Goal: Information Seeking & Learning: Learn about a topic

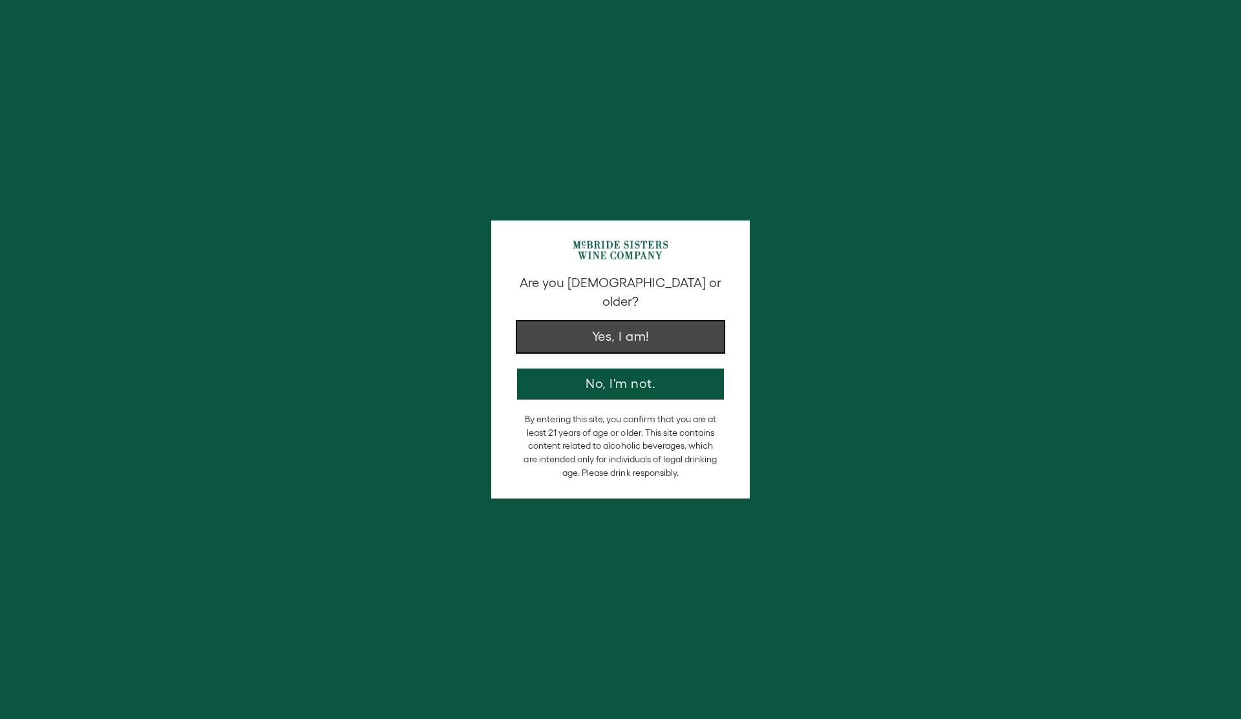
click at [583, 321] on button "Yes, I am!" at bounding box center [620, 336] width 207 height 31
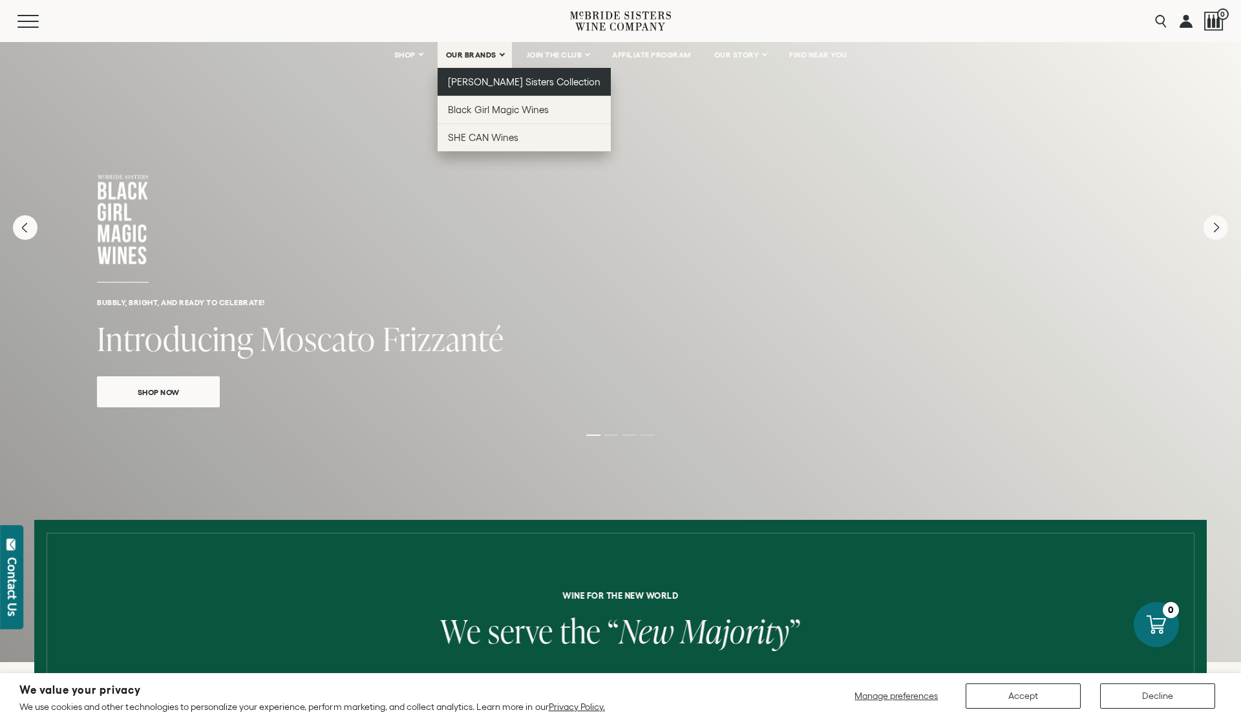
click at [515, 87] on span "[PERSON_NAME] Sisters Collection" at bounding box center [524, 81] width 153 height 11
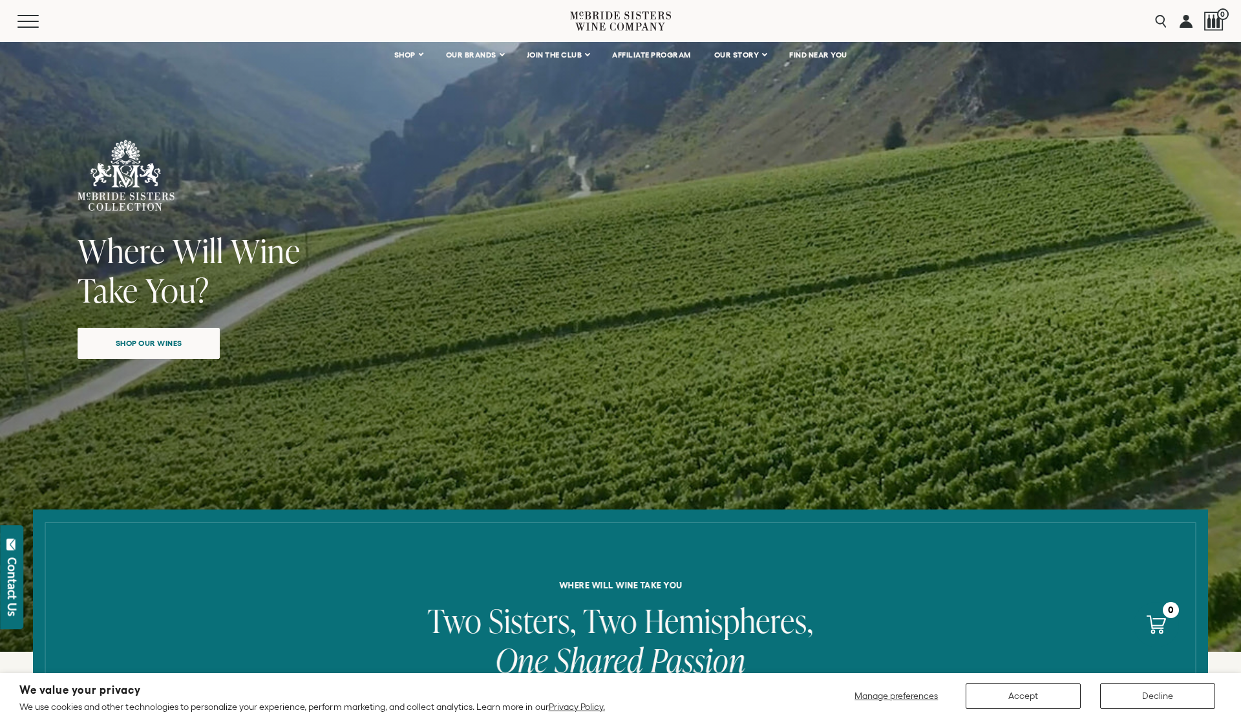
scroll to position [19, 0]
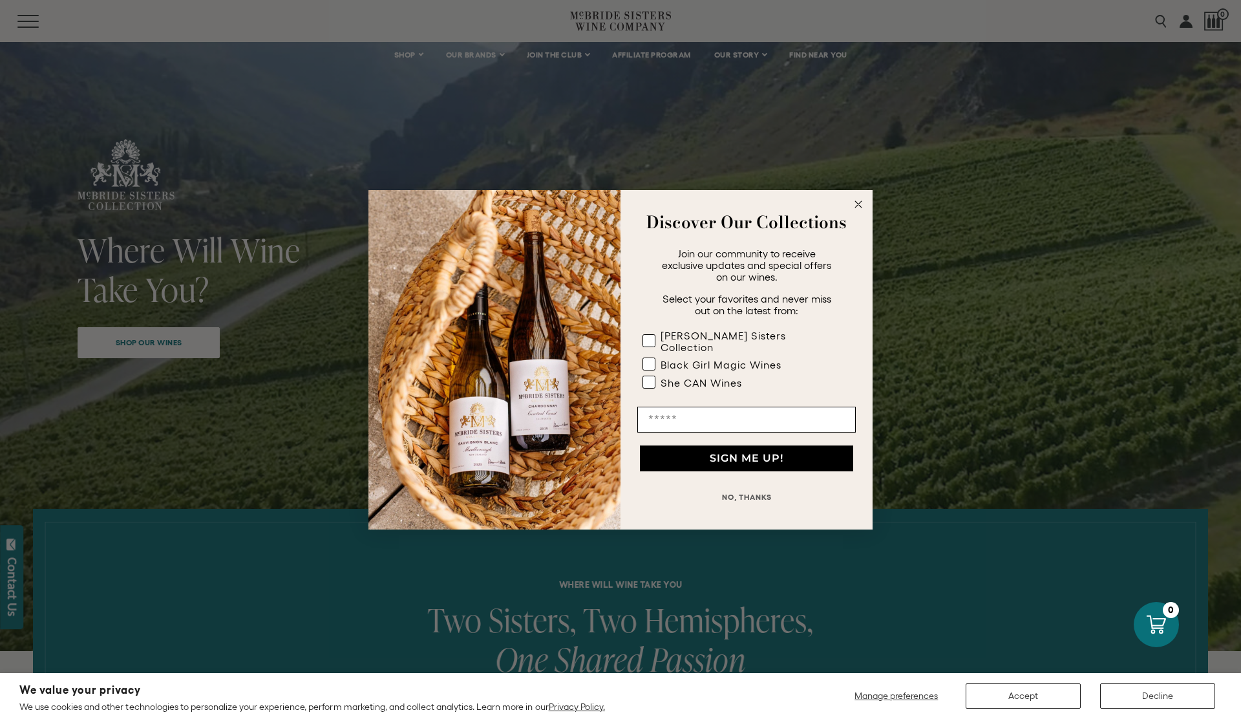
click at [861, 210] on circle "Close dialog" at bounding box center [858, 203] width 15 height 15
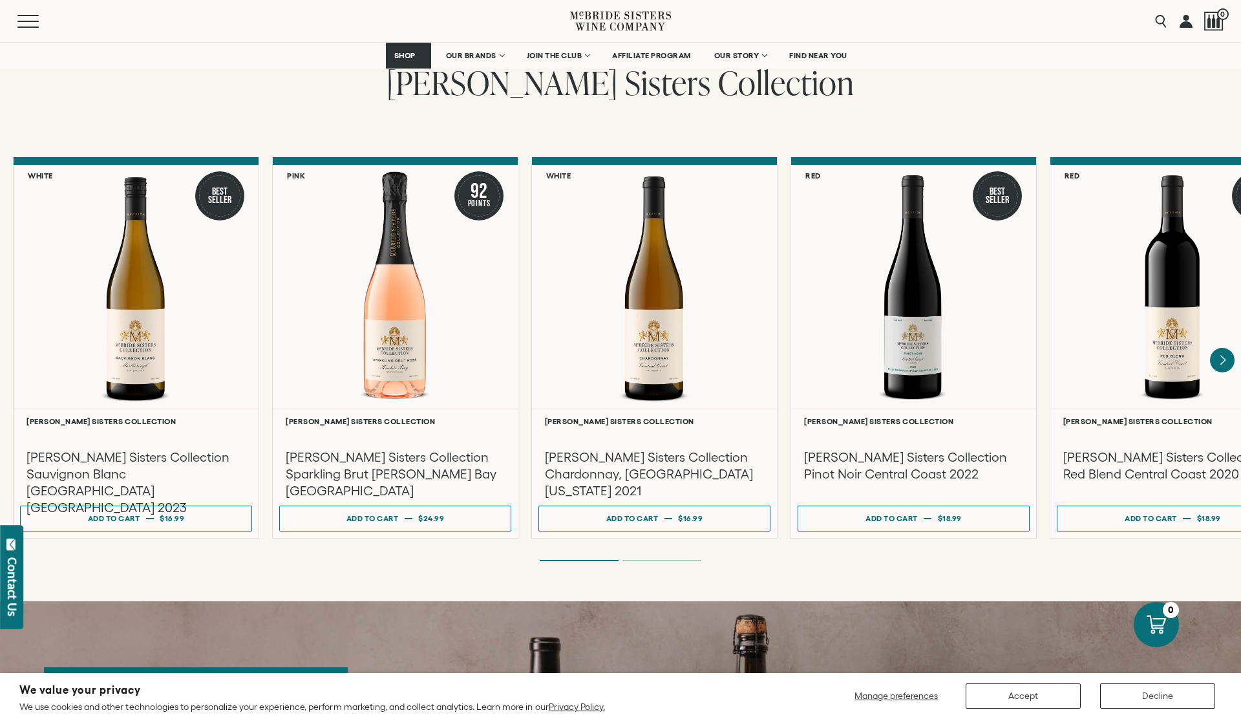
scroll to position [1012, 0]
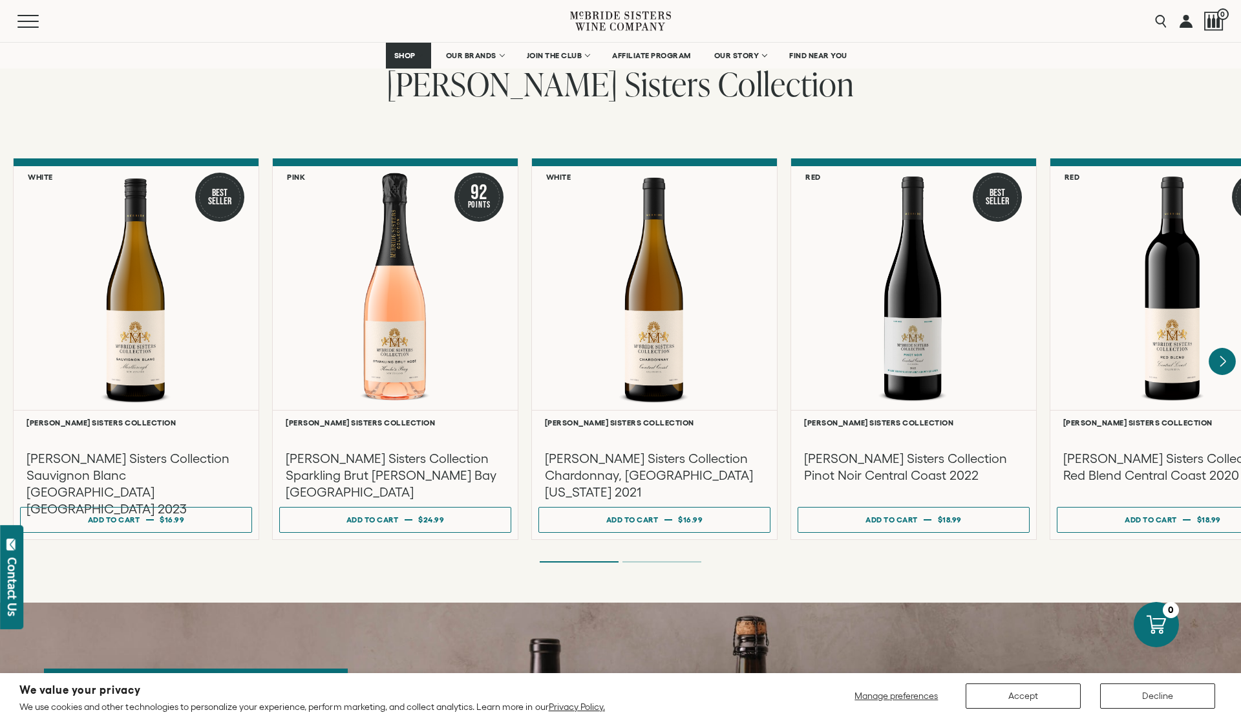
click at [1227, 348] on icon "Next" at bounding box center [1222, 361] width 27 height 27
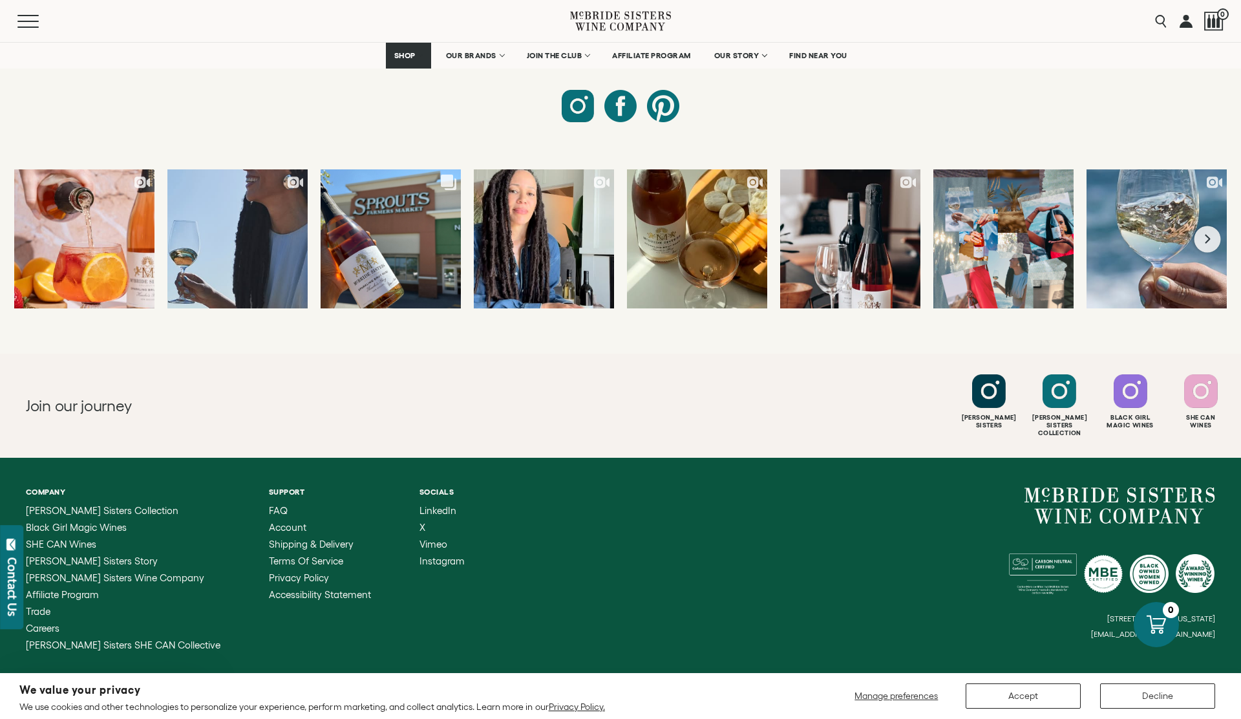
scroll to position [5581, 0]
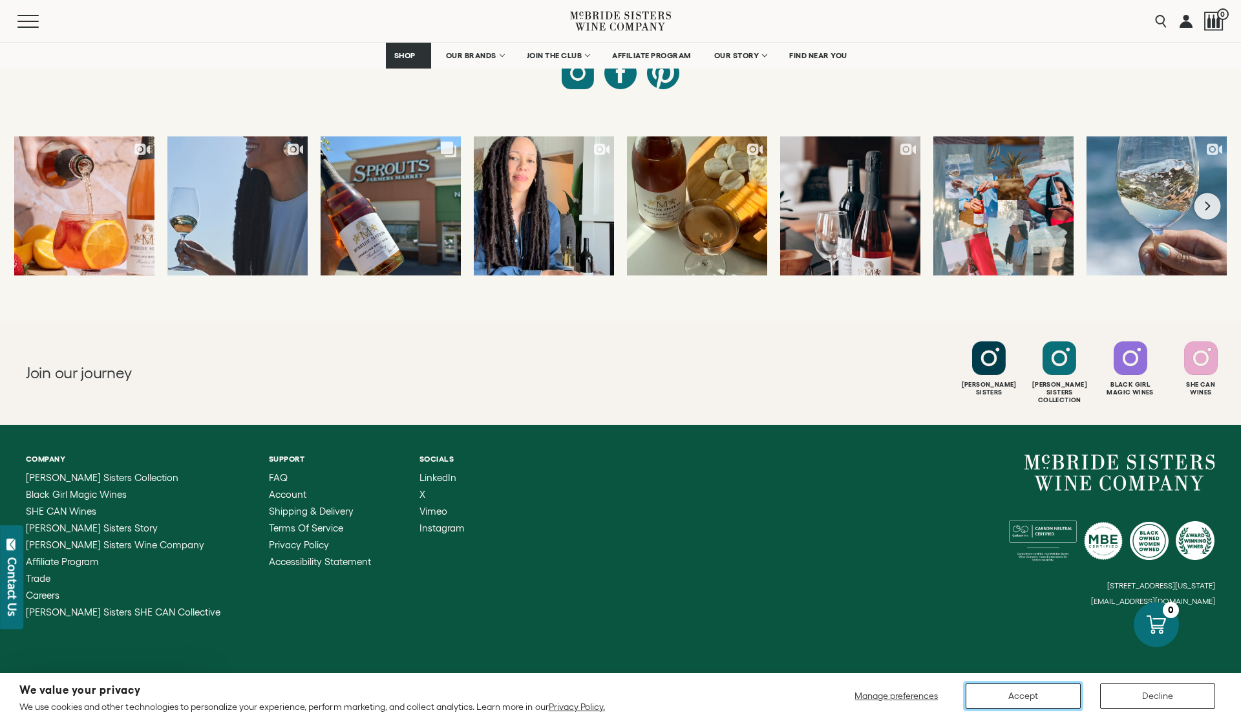
click at [1044, 694] on button "Accept" at bounding box center [1023, 695] width 115 height 25
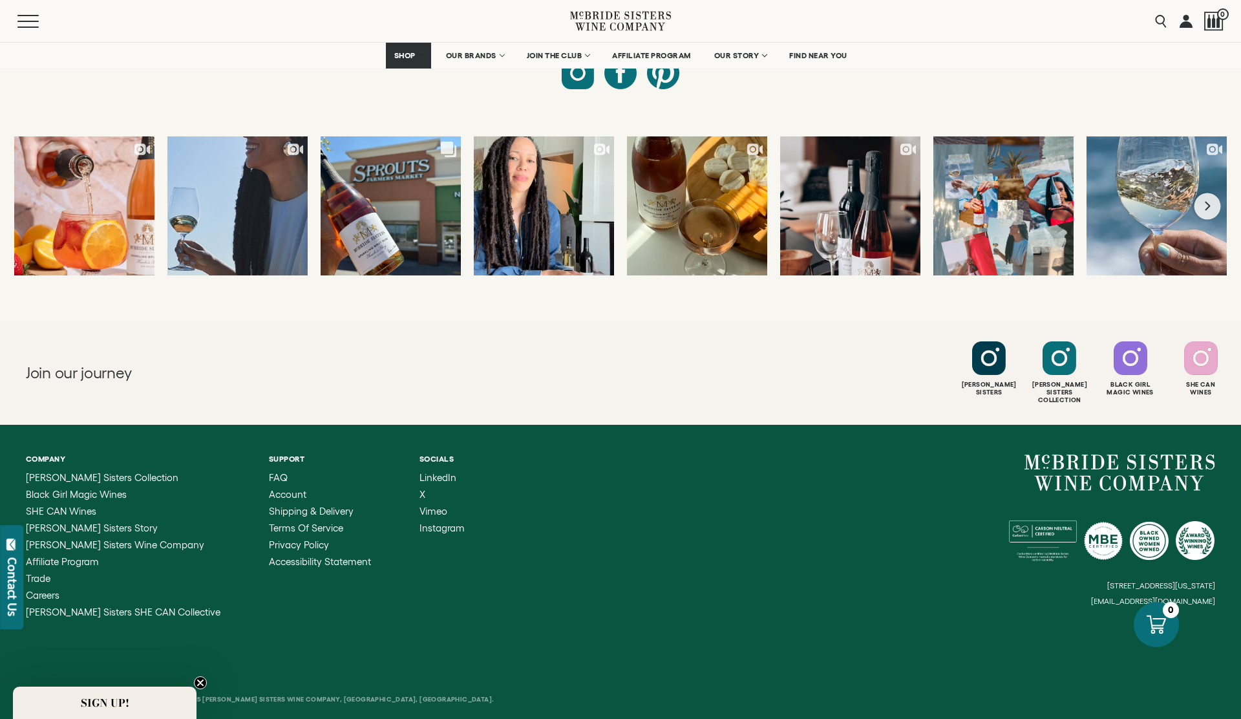
click at [81, 695] on link "Manufactur" at bounding box center [73, 698] width 47 height 7
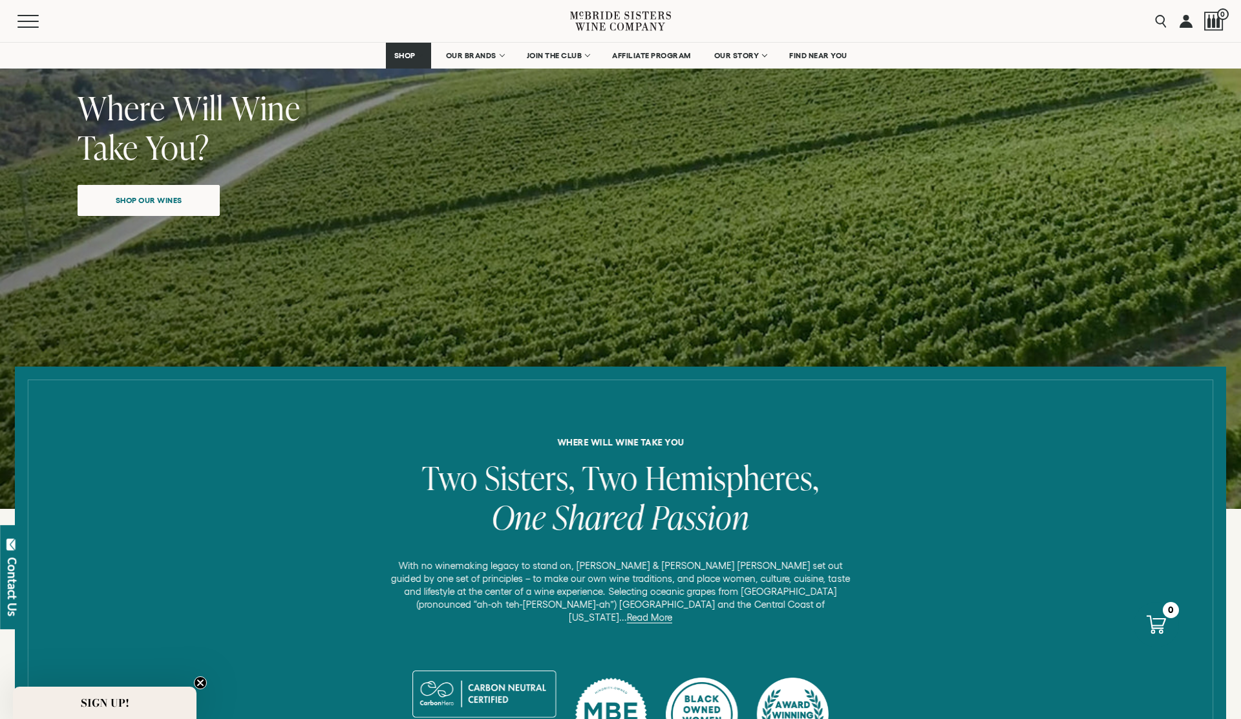
scroll to position [0, 0]
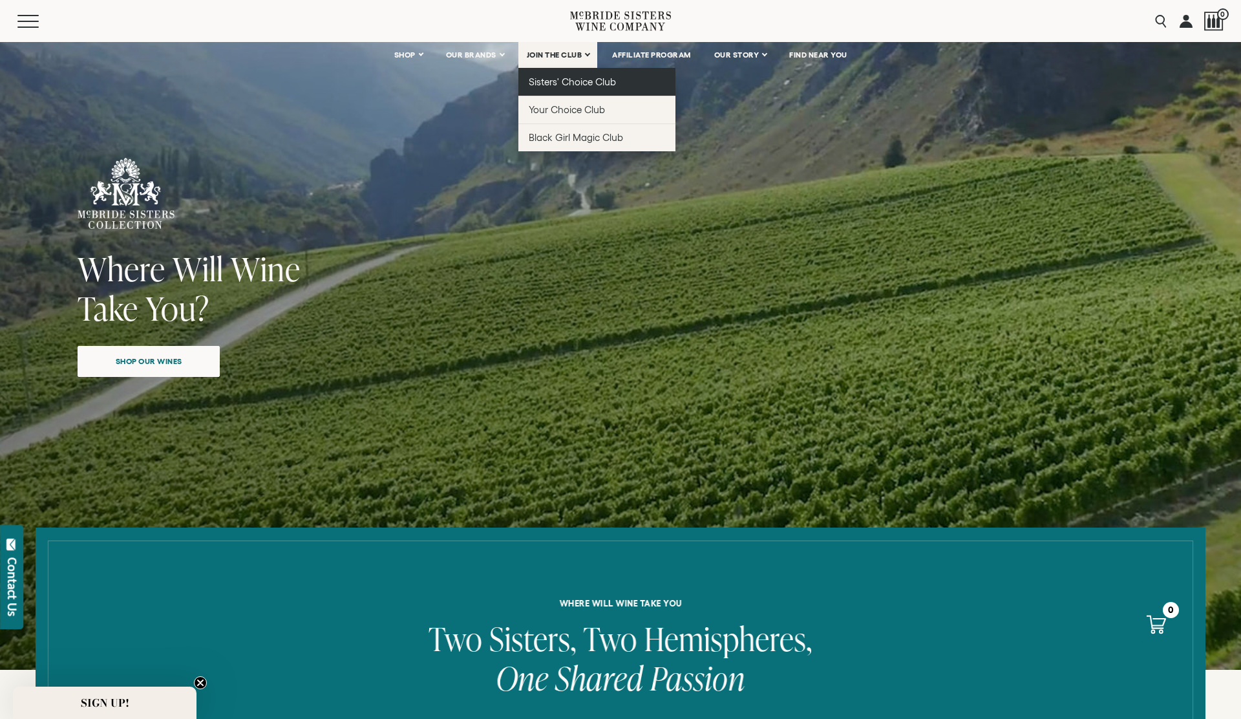
click at [556, 83] on span "Sisters' Choice Club" at bounding box center [572, 81] width 87 height 11
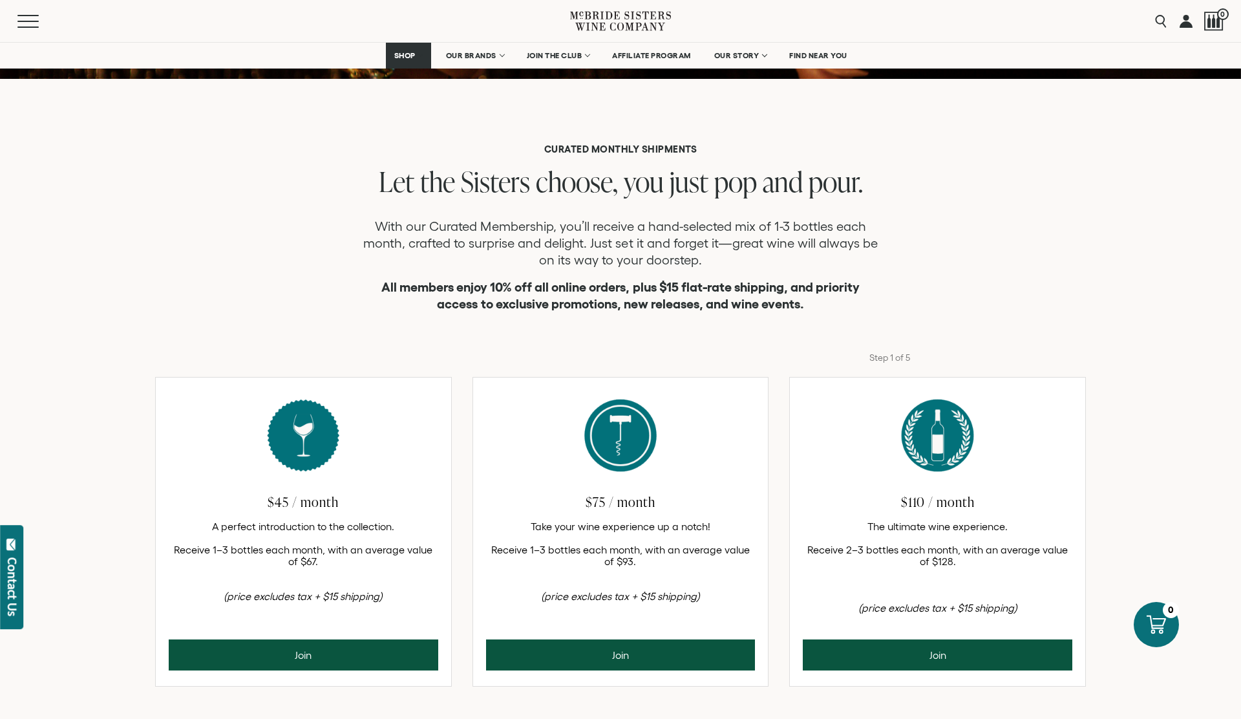
scroll to position [264, 0]
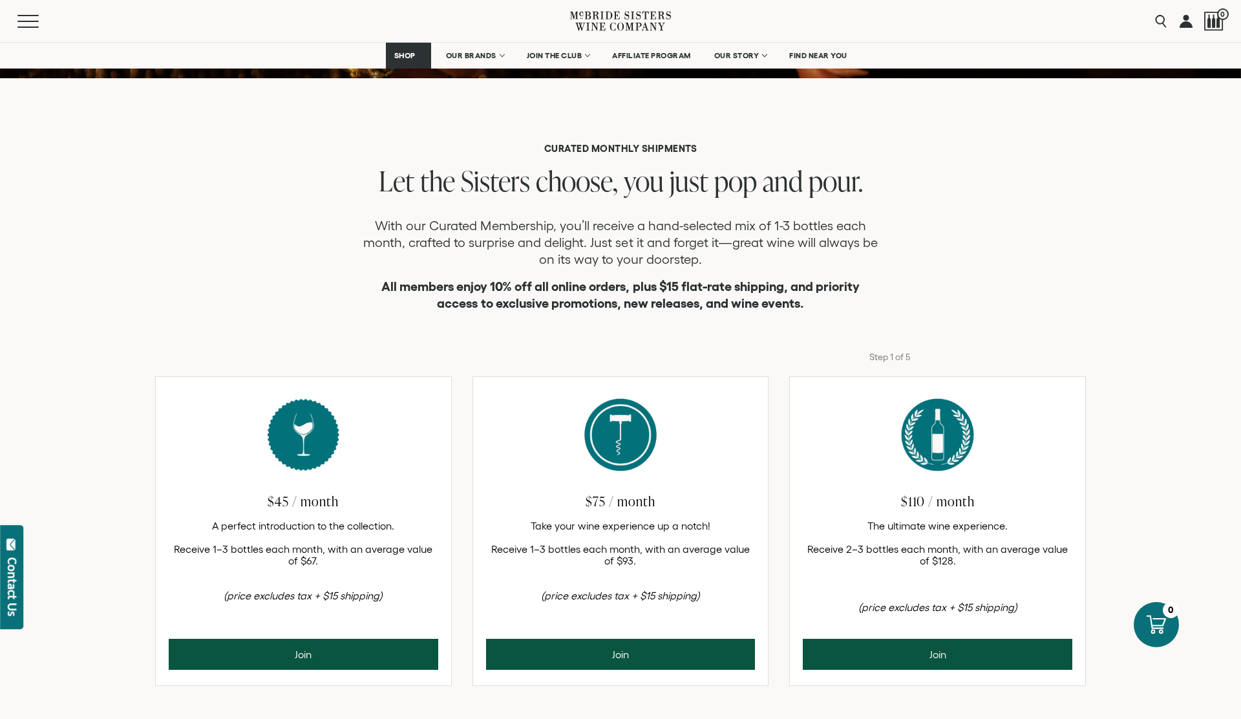
click at [617, 233] on p "With our Curated Membership, you’ll receive a hand-selected mix of 1-3 bottles …" at bounding box center [620, 242] width 517 height 50
